Goal: Information Seeking & Learning: Check status

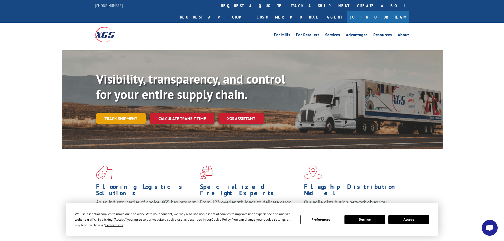
click at [120, 113] on link "Track shipment" at bounding box center [121, 118] width 50 height 11
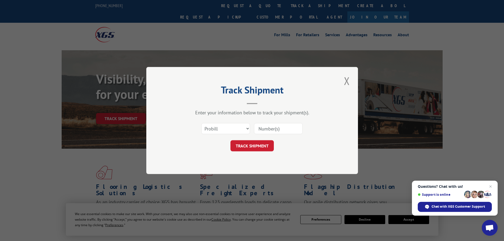
click at [285, 132] on input at bounding box center [278, 128] width 49 height 11
paste input "2821763"
type input "2821763"
click at [254, 145] on button "TRACK SHIPMENT" at bounding box center [251, 145] width 43 height 11
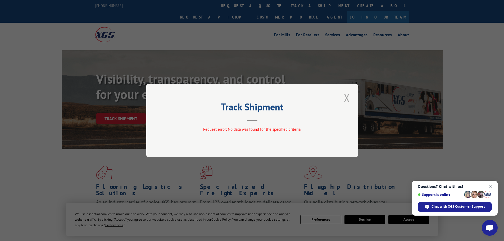
click at [347, 98] on button "Close modal" at bounding box center [346, 97] width 9 height 15
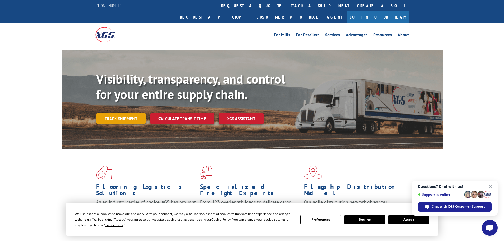
click at [124, 113] on link "Track shipment" at bounding box center [121, 118] width 50 height 11
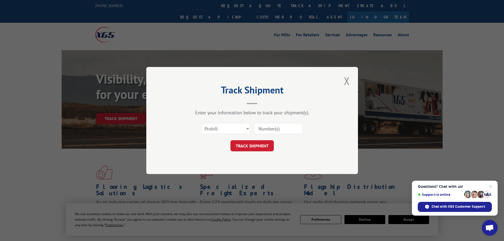
click at [276, 133] on input at bounding box center [278, 128] width 49 height 11
click at [276, 130] on input at bounding box center [278, 128] width 49 height 11
paste input "2821763"
type input "2821763"
click at [253, 145] on button "TRACK SHIPMENT" at bounding box center [251, 145] width 43 height 11
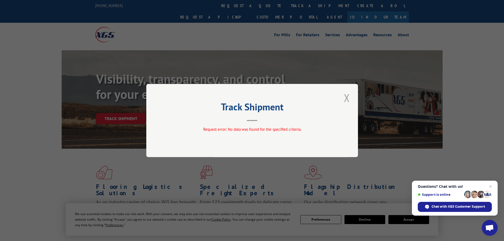
click at [345, 101] on button "Close modal" at bounding box center [346, 97] width 9 height 15
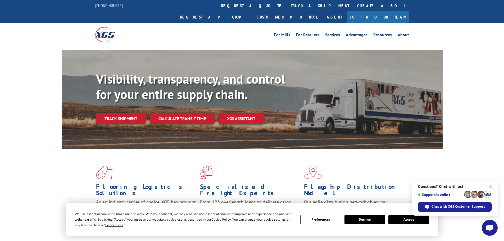
click at [391, 218] on button "Accept" at bounding box center [408, 219] width 41 height 9
